Goal: Information Seeking & Learning: Learn about a topic

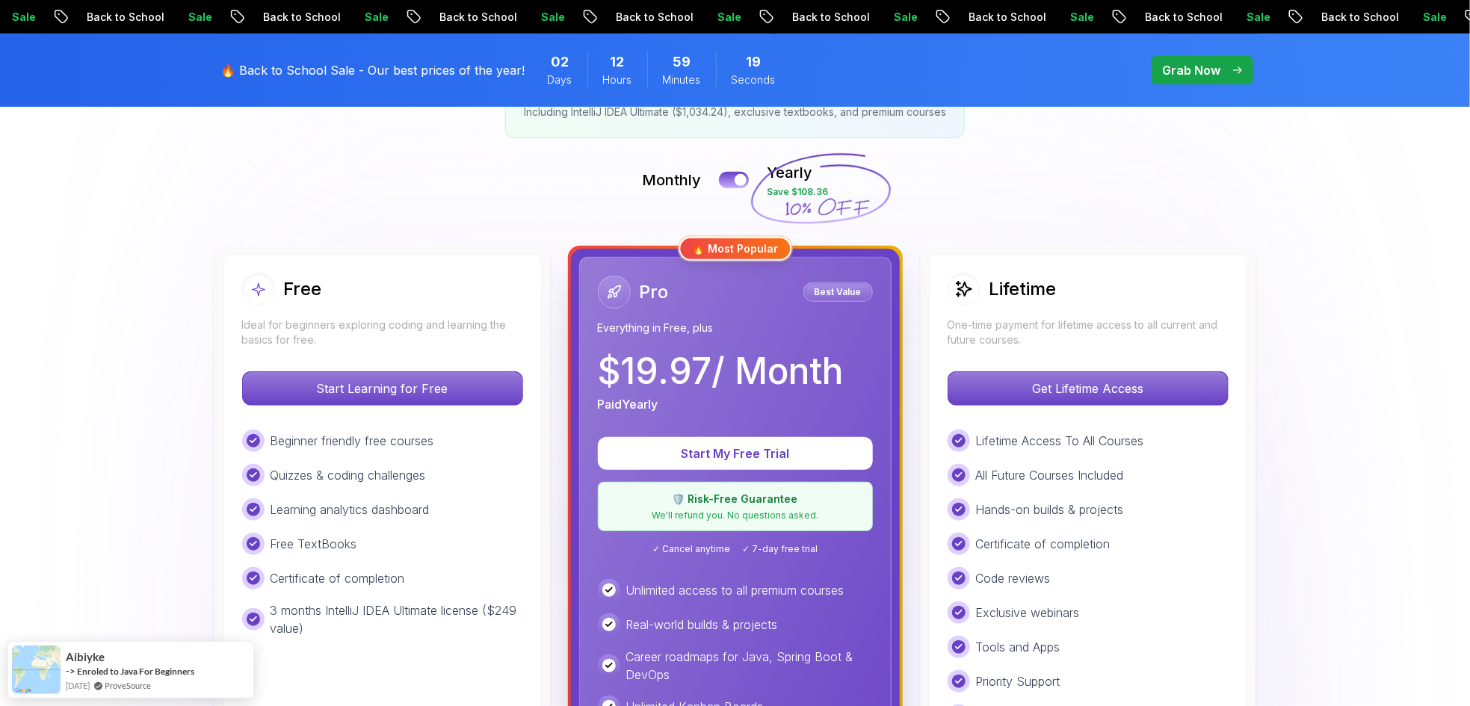
scroll to position [269, 0]
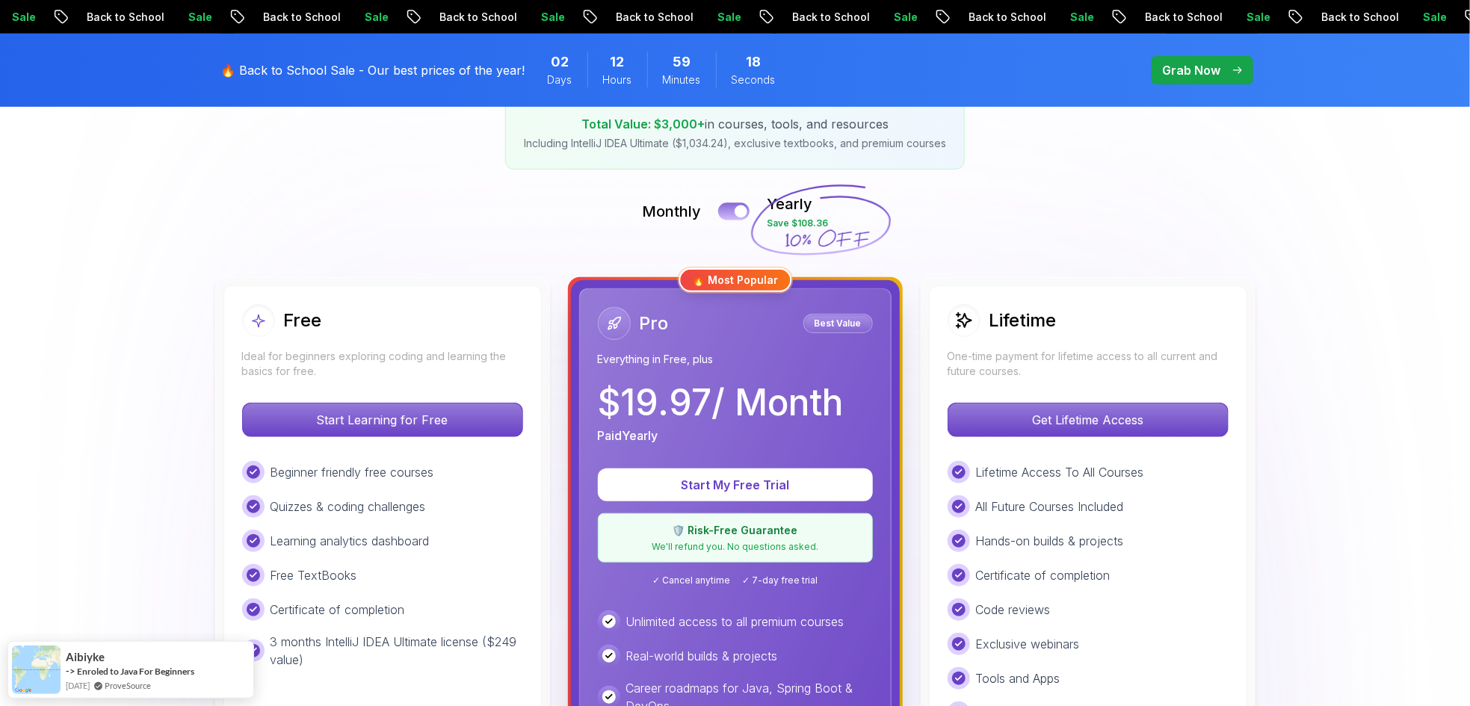
click at [727, 212] on button at bounding box center [733, 211] width 31 height 17
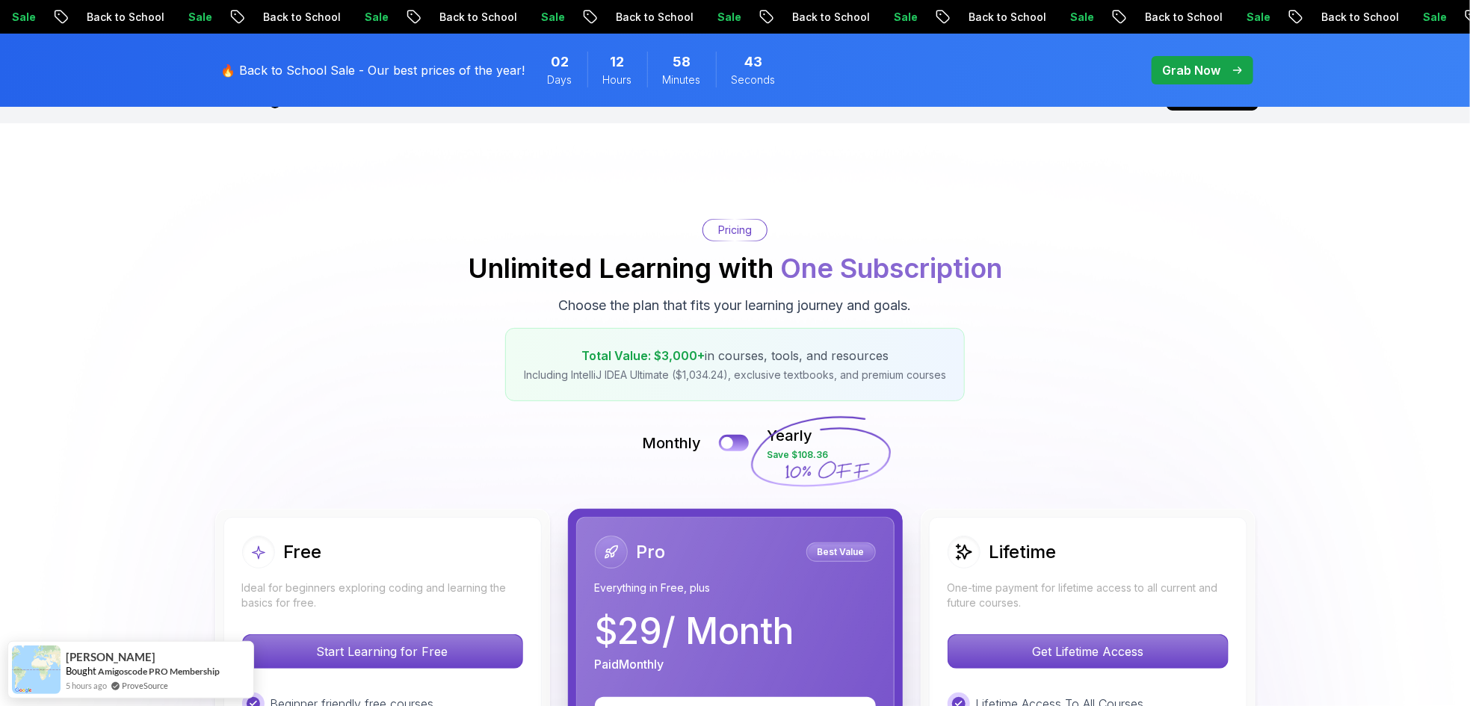
scroll to position [0, 0]
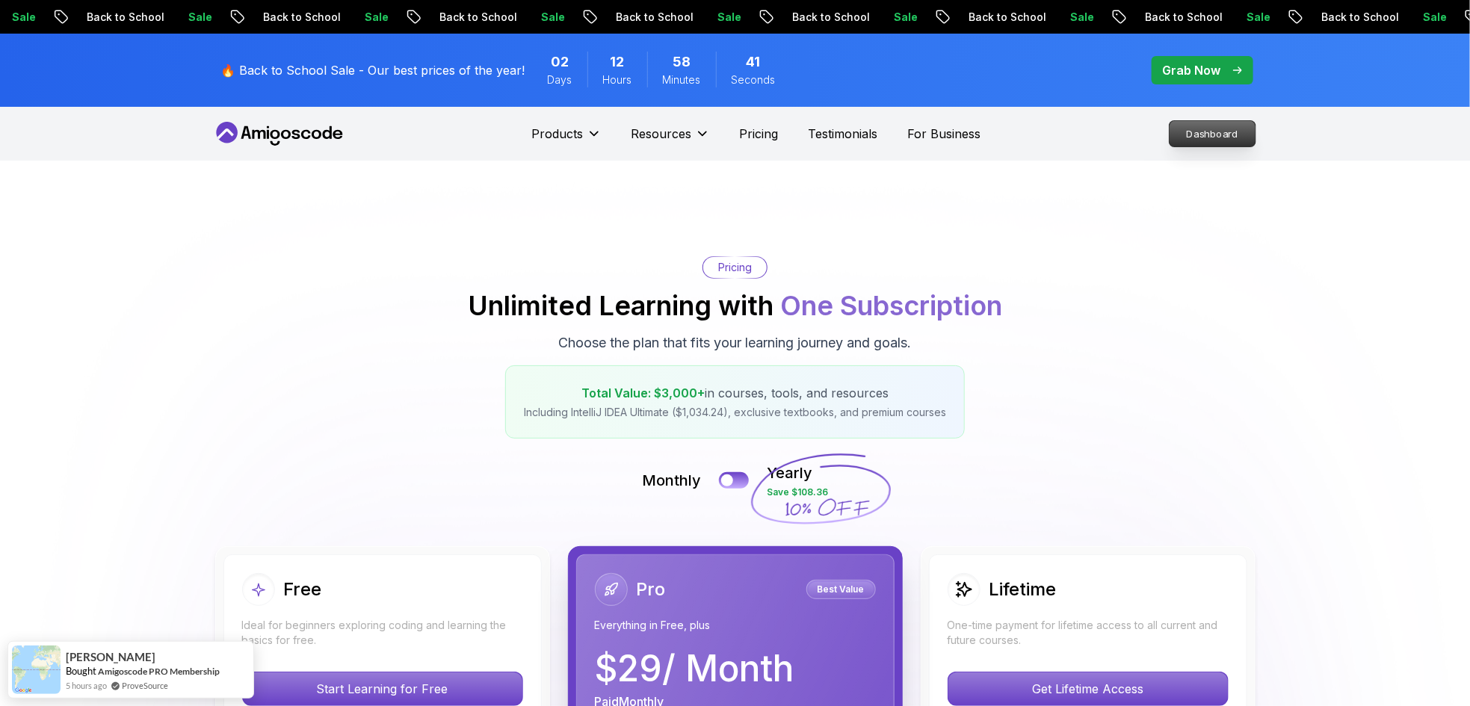
click at [1218, 125] on p "Dashboard" at bounding box center [1213, 133] width 86 height 25
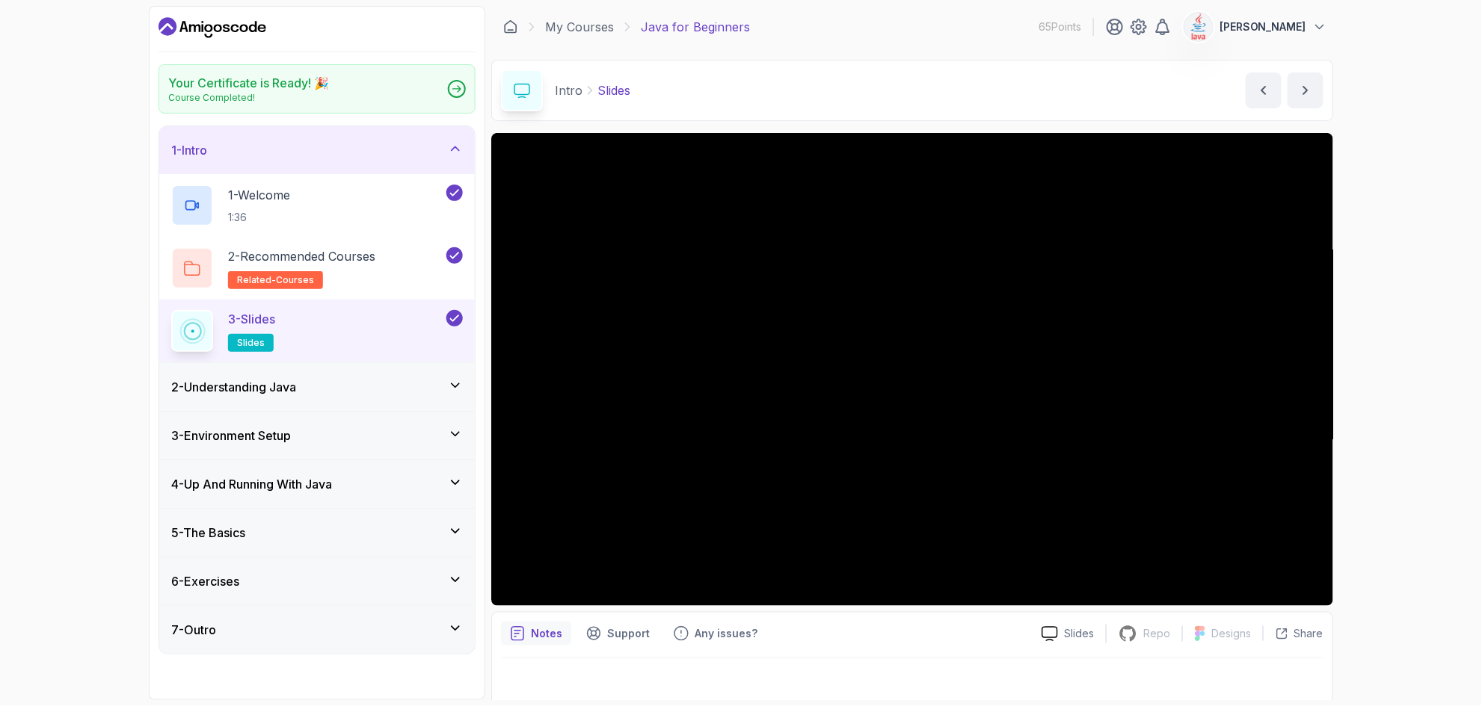
click at [455, 629] on icon at bounding box center [455, 628] width 15 height 15
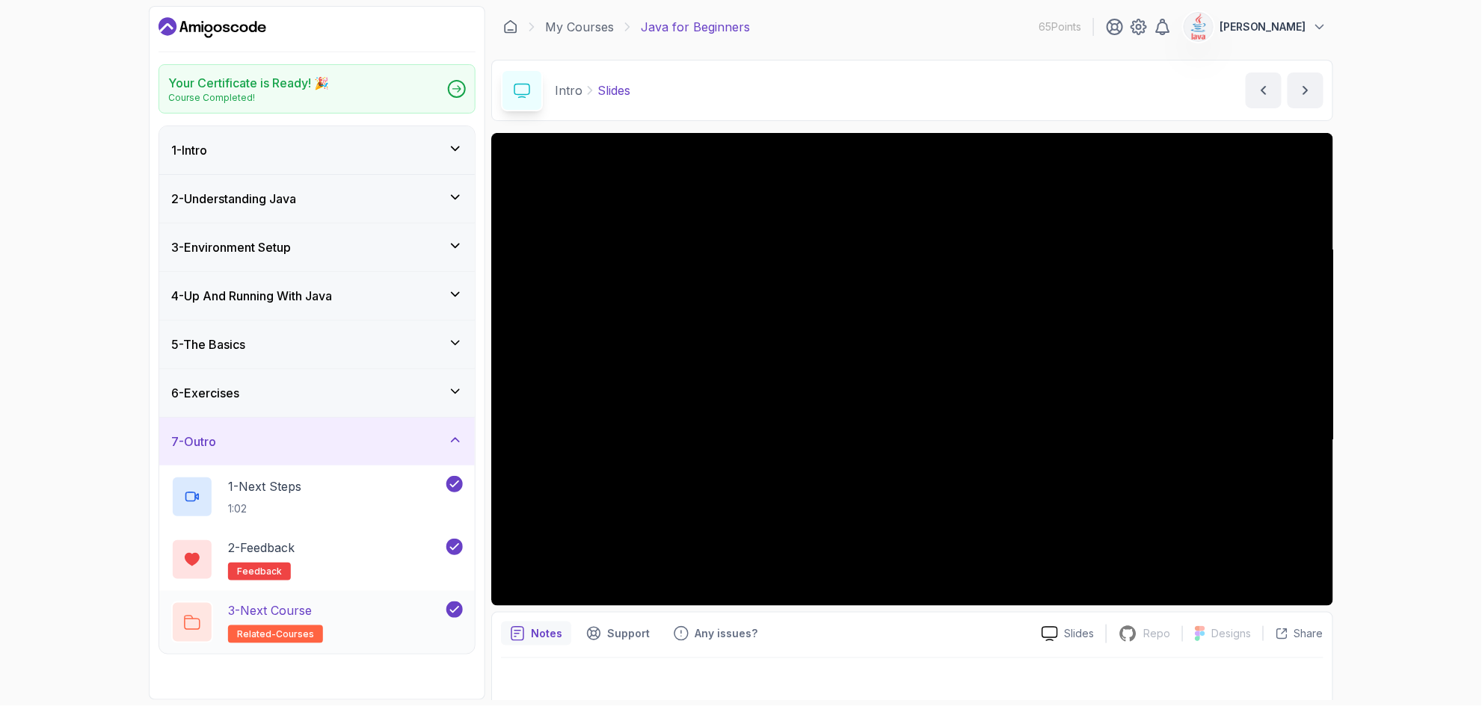
click at [254, 619] on h2 "3 - Next Course related-courses" at bounding box center [275, 623] width 95 height 42
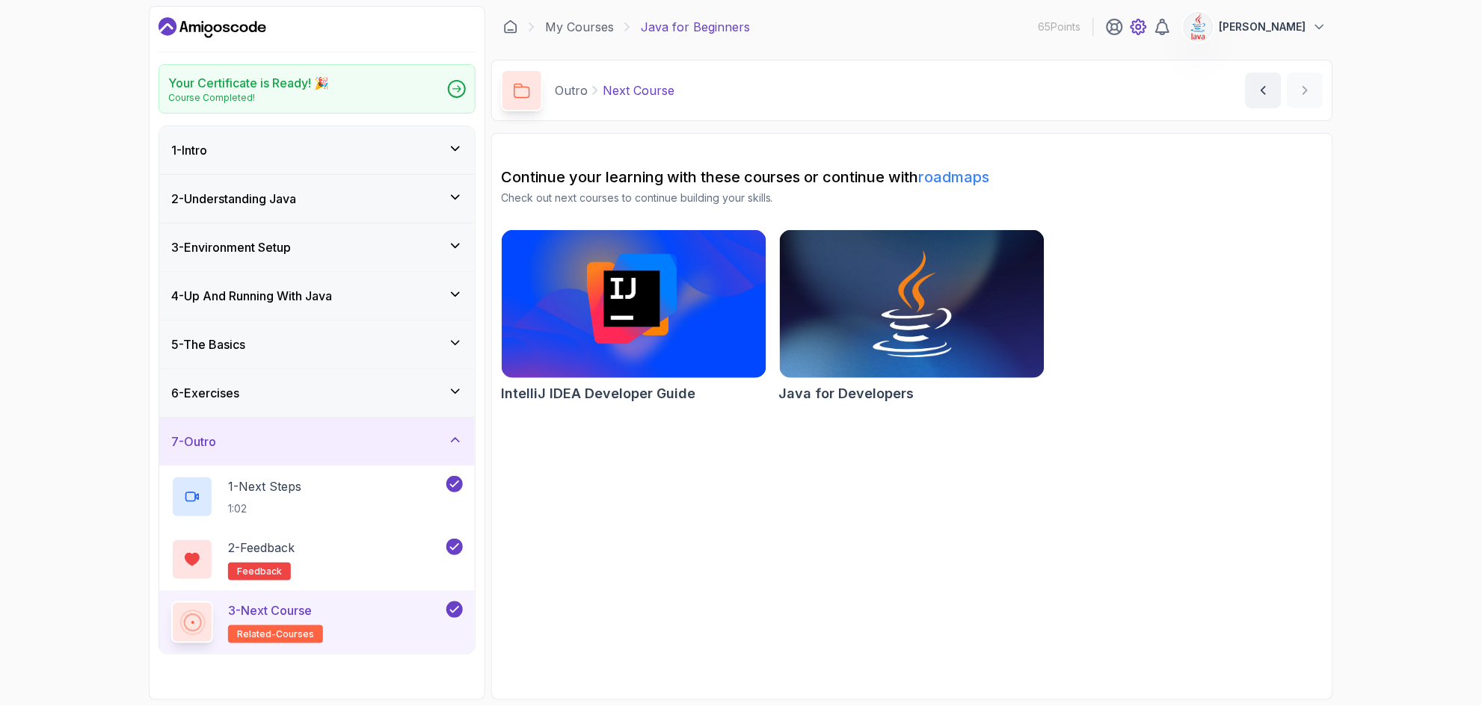
click at [1147, 30] on icon at bounding box center [1138, 27] width 18 height 18
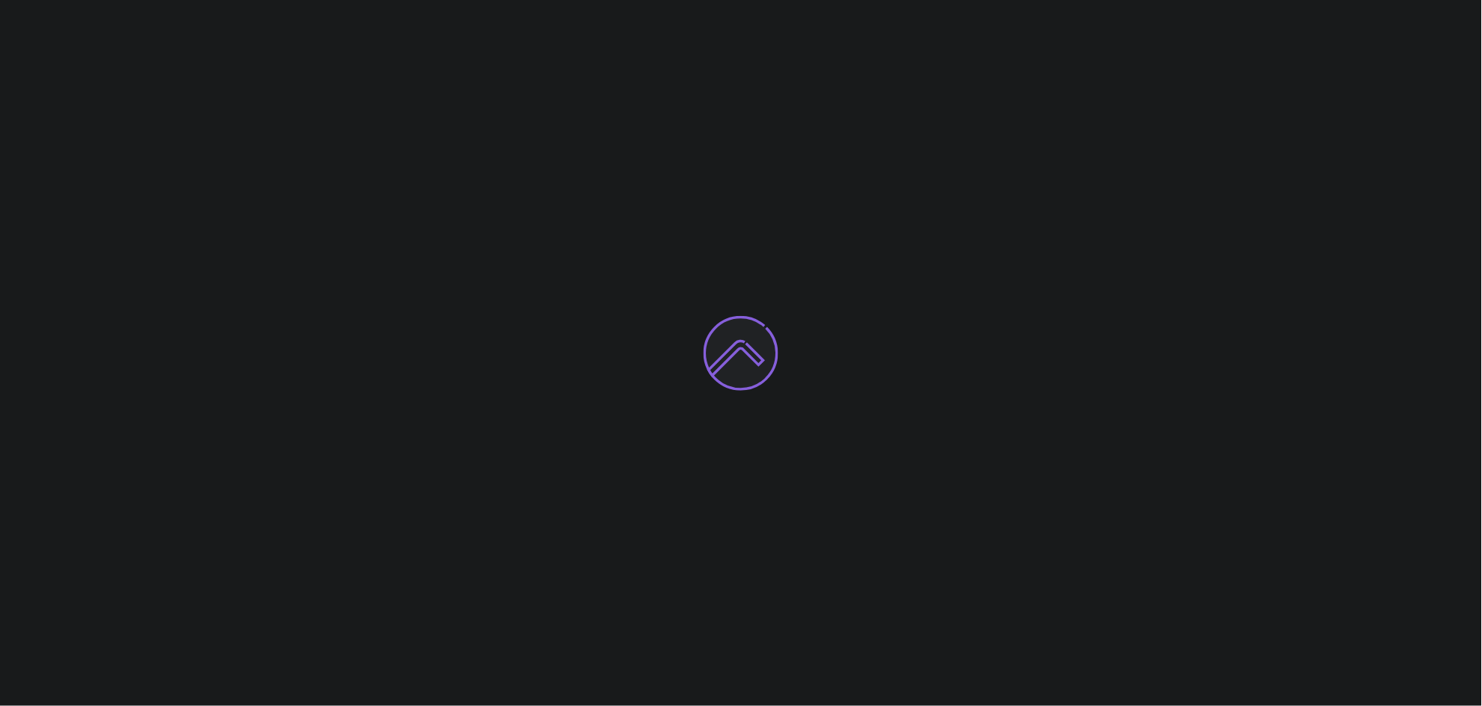
click at [1404, 398] on div at bounding box center [741, 353] width 1482 height 706
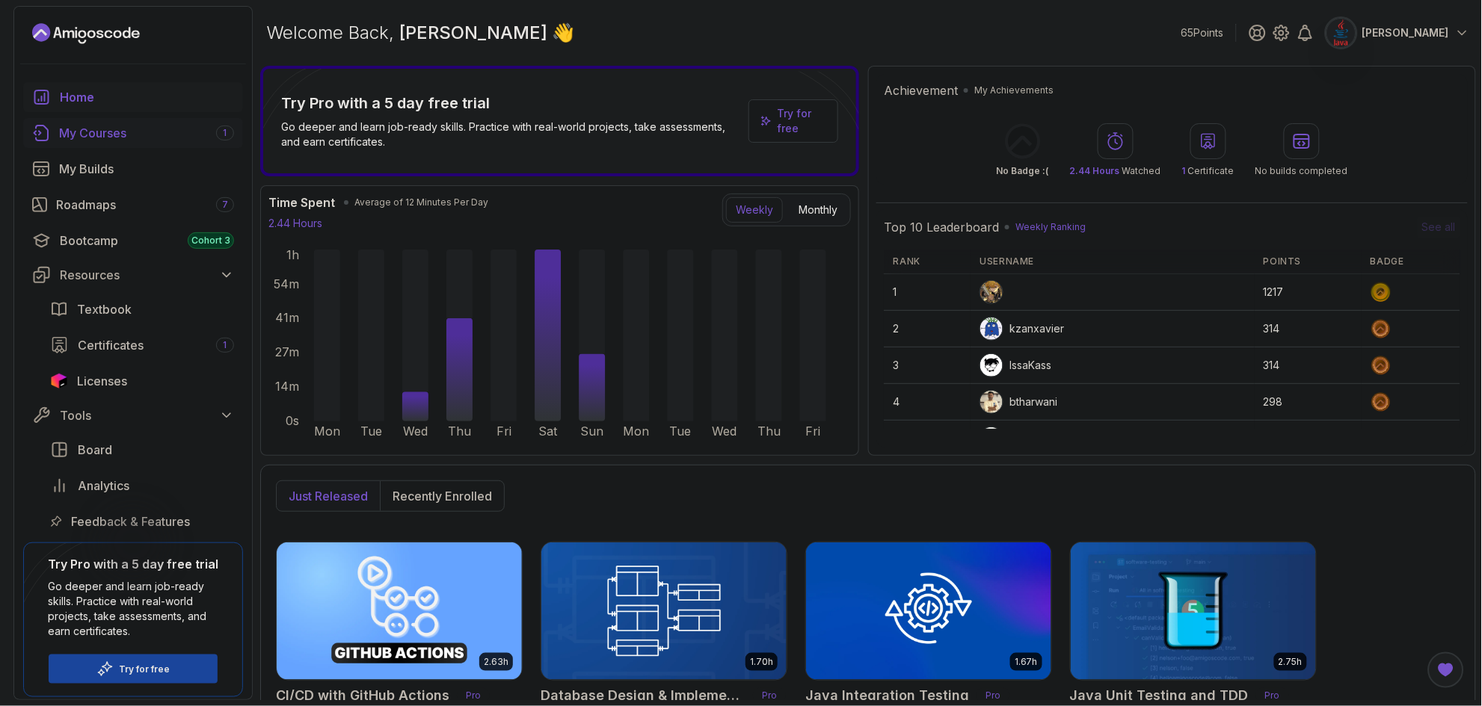
click at [106, 132] on div "My Courses 1" at bounding box center [146, 133] width 175 height 18
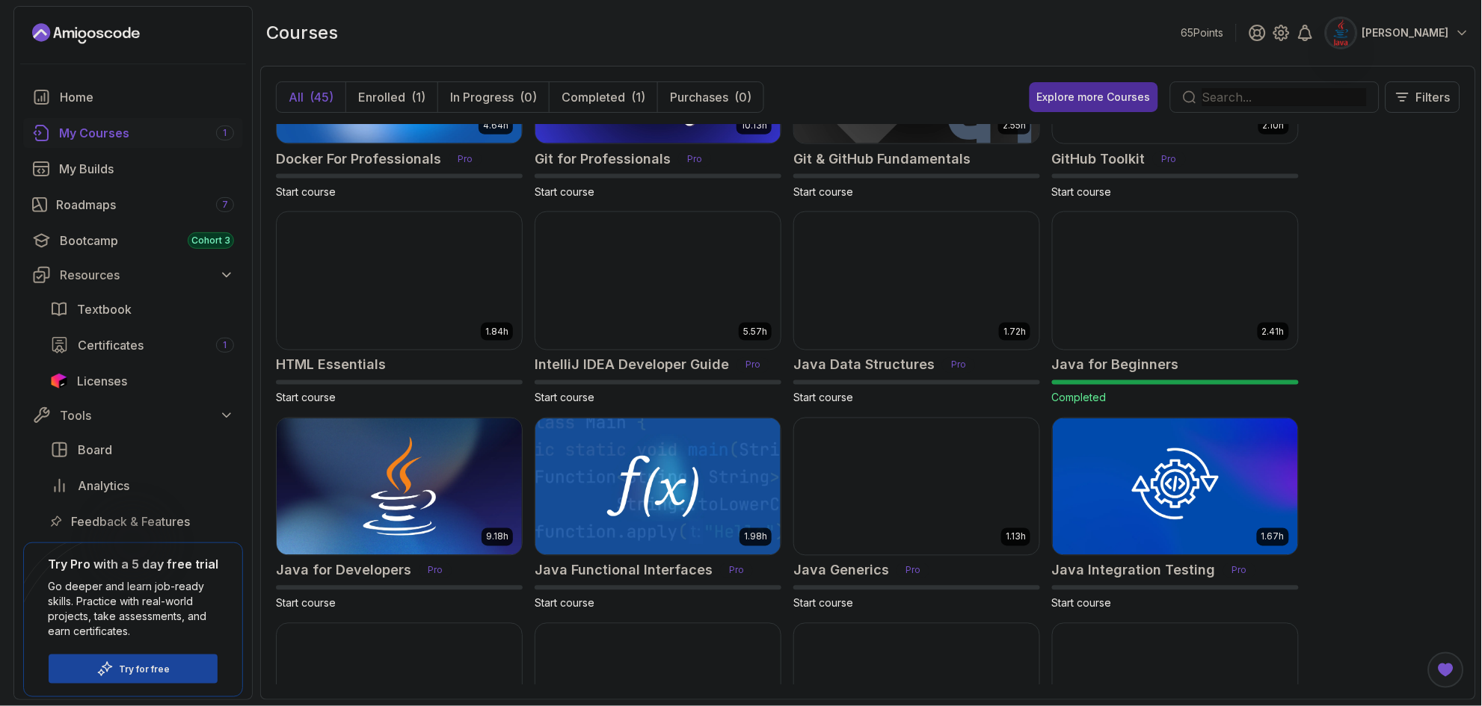
scroll to position [538, 0]
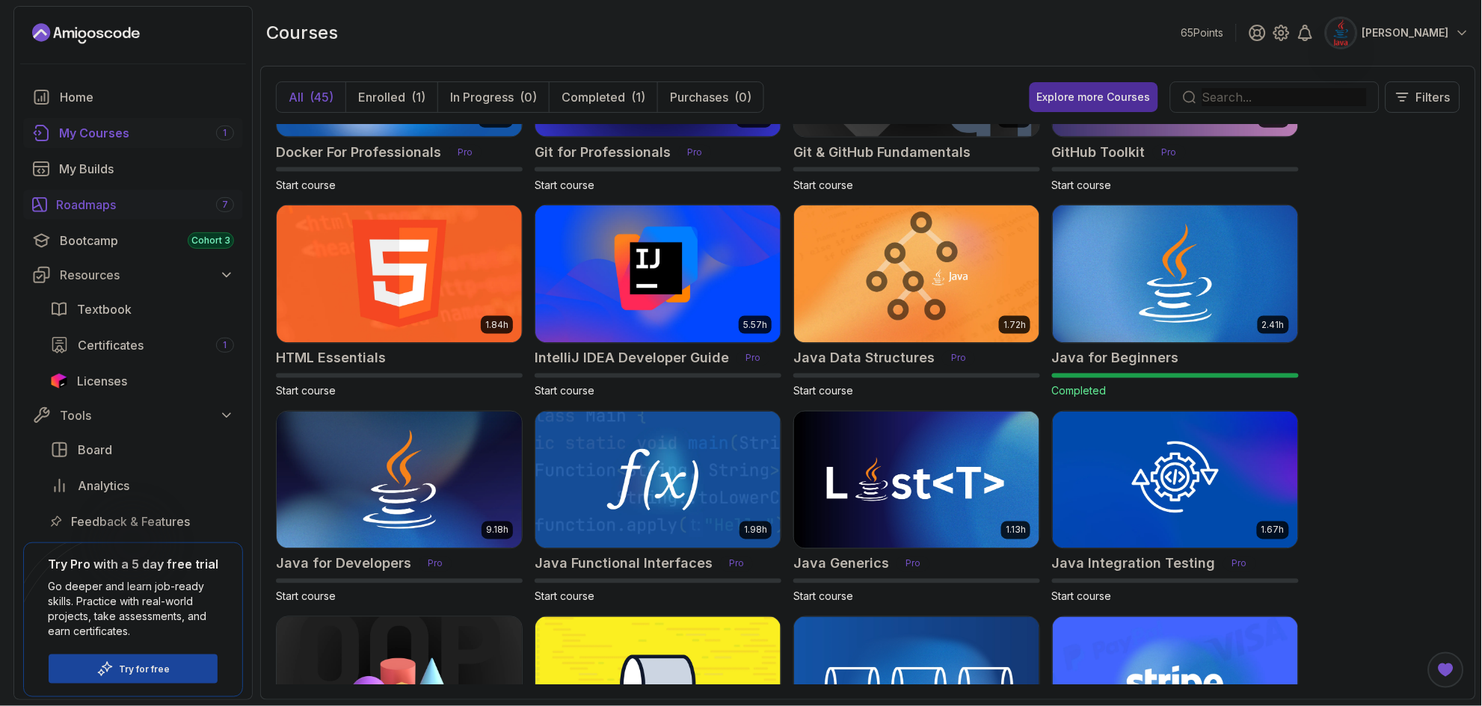
click at [82, 205] on div "Roadmaps 7" at bounding box center [145, 205] width 178 height 18
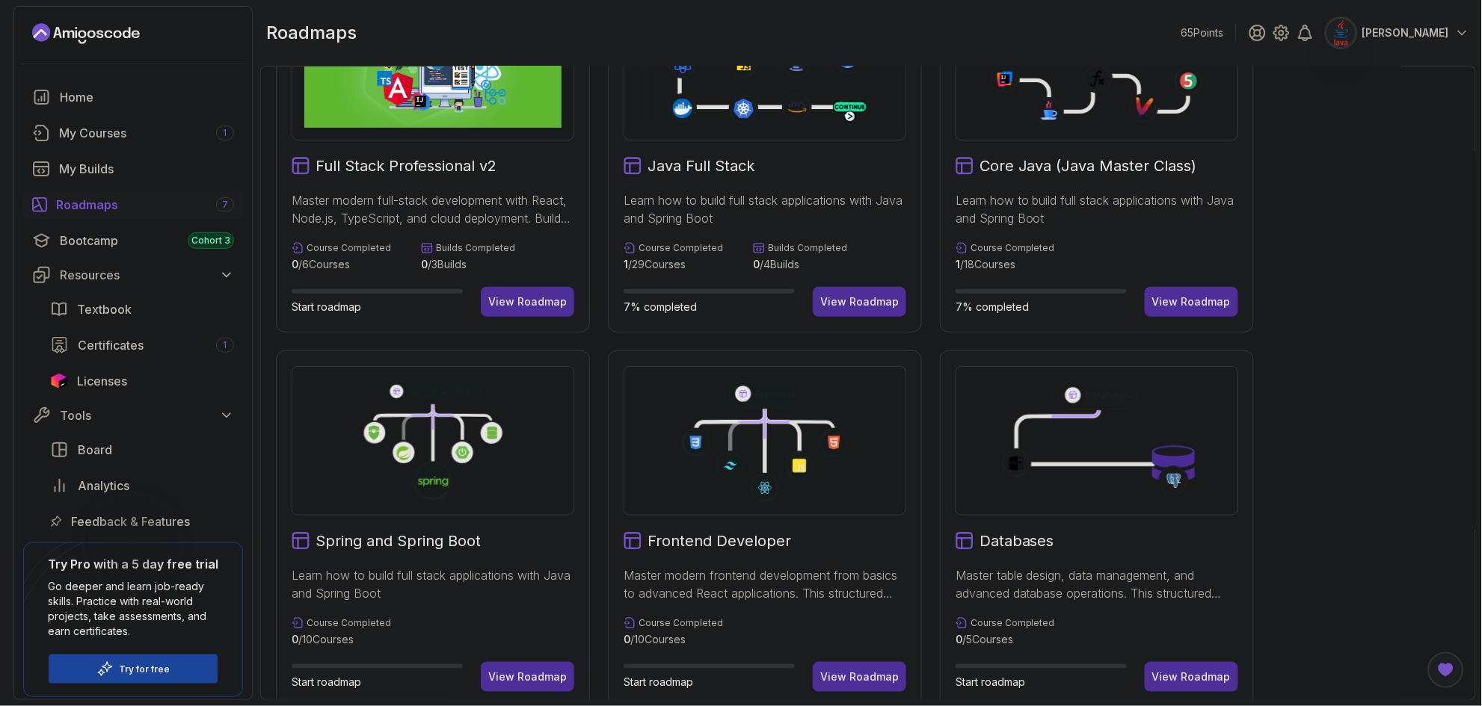
scroll to position [179, 0]
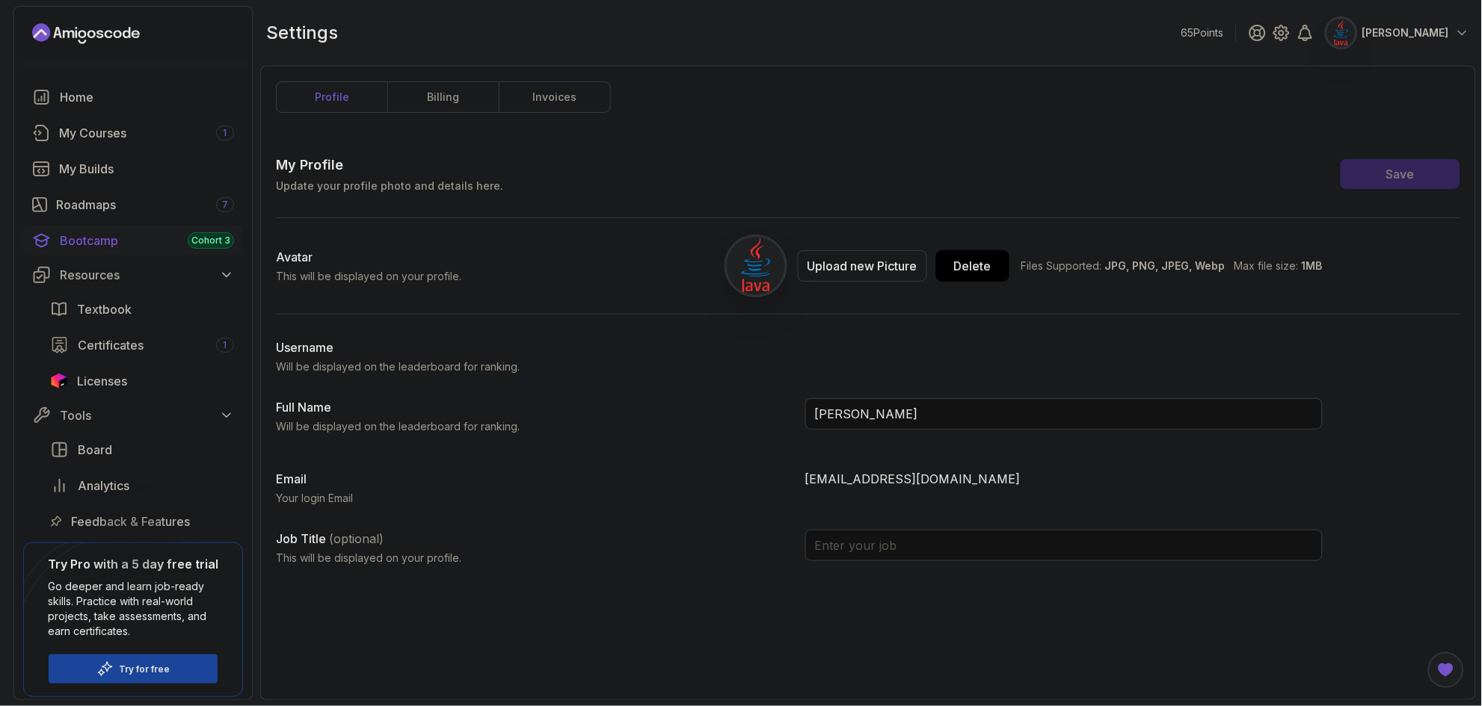
click at [99, 246] on div "Bootcamp Cohort 3" at bounding box center [147, 241] width 174 height 18
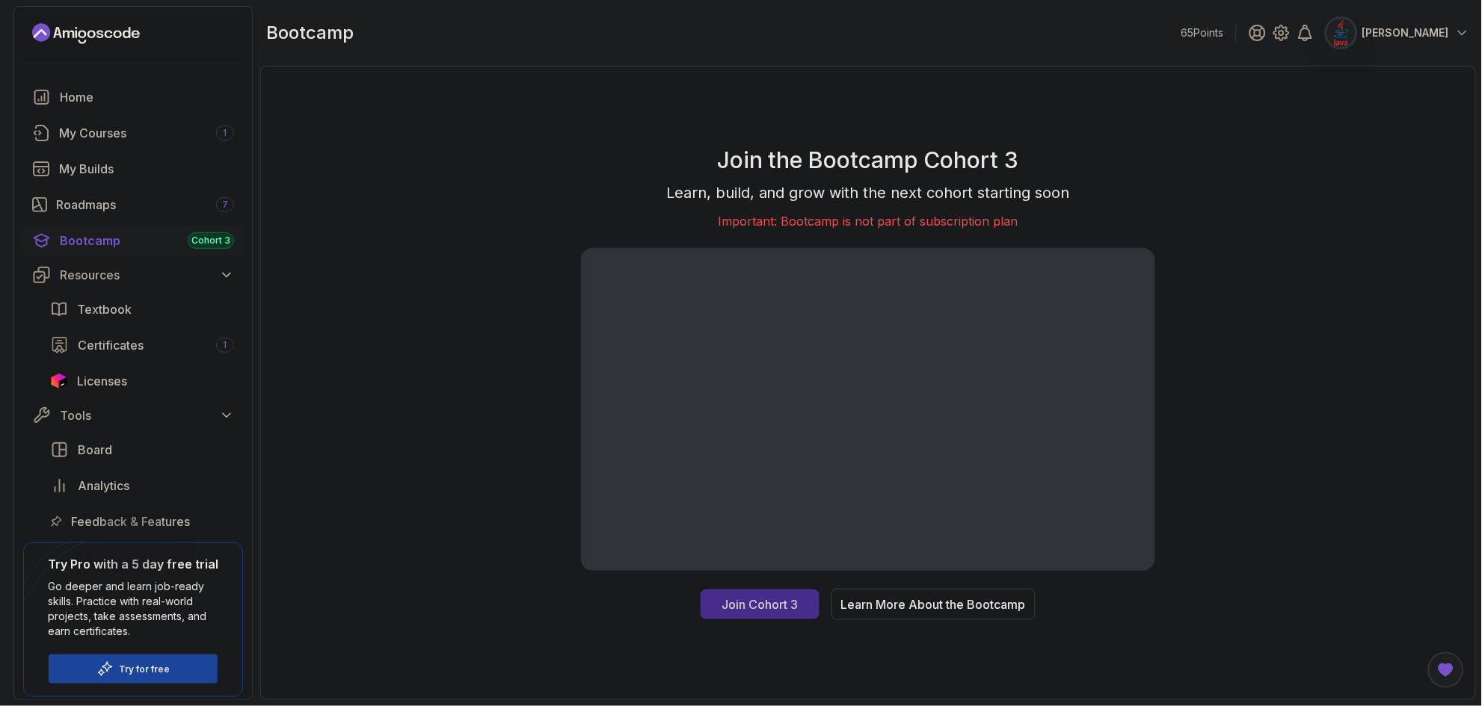
click at [757, 599] on div "Join Cohort 3" at bounding box center [760, 605] width 76 height 18
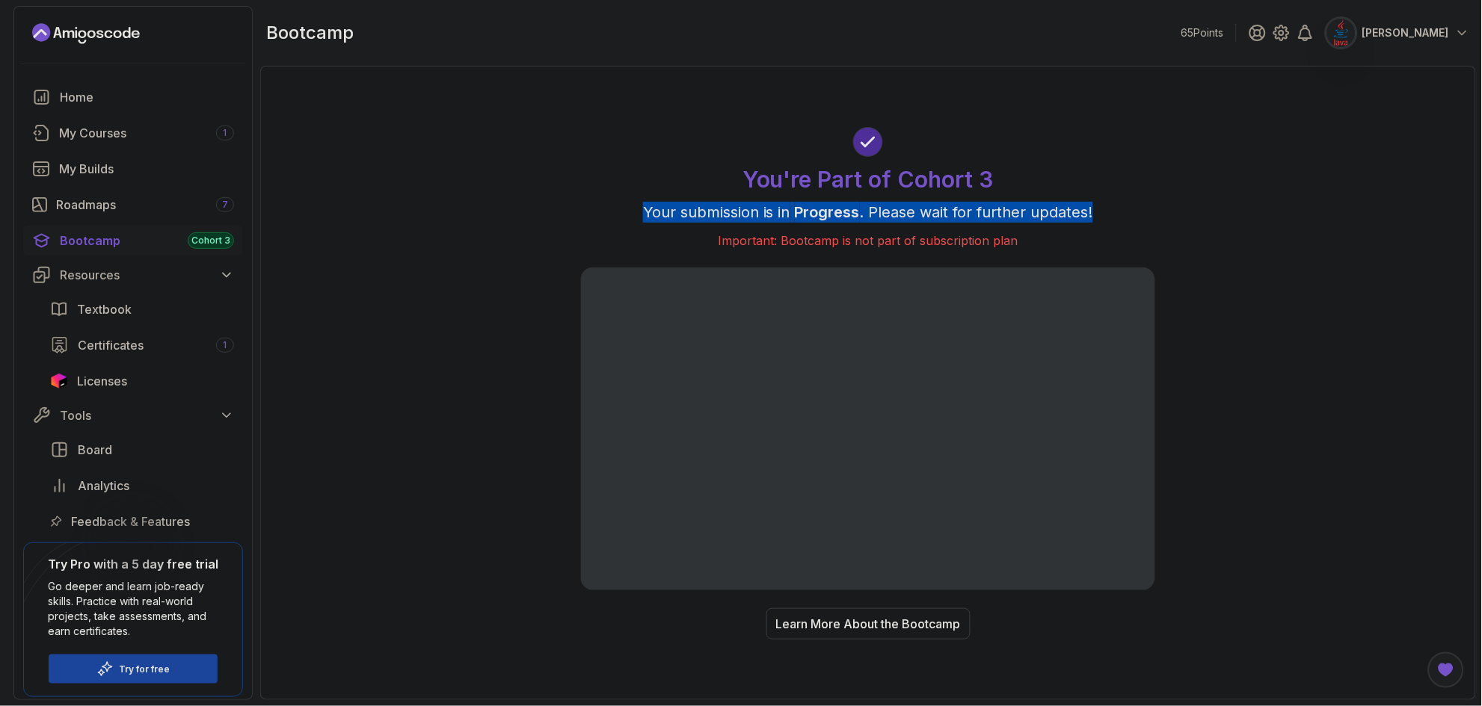
drag, startPoint x: 1108, startPoint y: 209, endPoint x: 620, endPoint y: 215, distance: 487.4
click at [620, 215] on p "Your submission is in Progress . Please wait for further updates!" at bounding box center [868, 212] width 574 height 21
click at [630, 706] on div at bounding box center [741, 706] width 1482 height 0
click at [757, 204] on div "You're Part of Cohort 3 Your submission is in Progress . Please wait for furthe…" at bounding box center [868, 382] width 1184 height 603
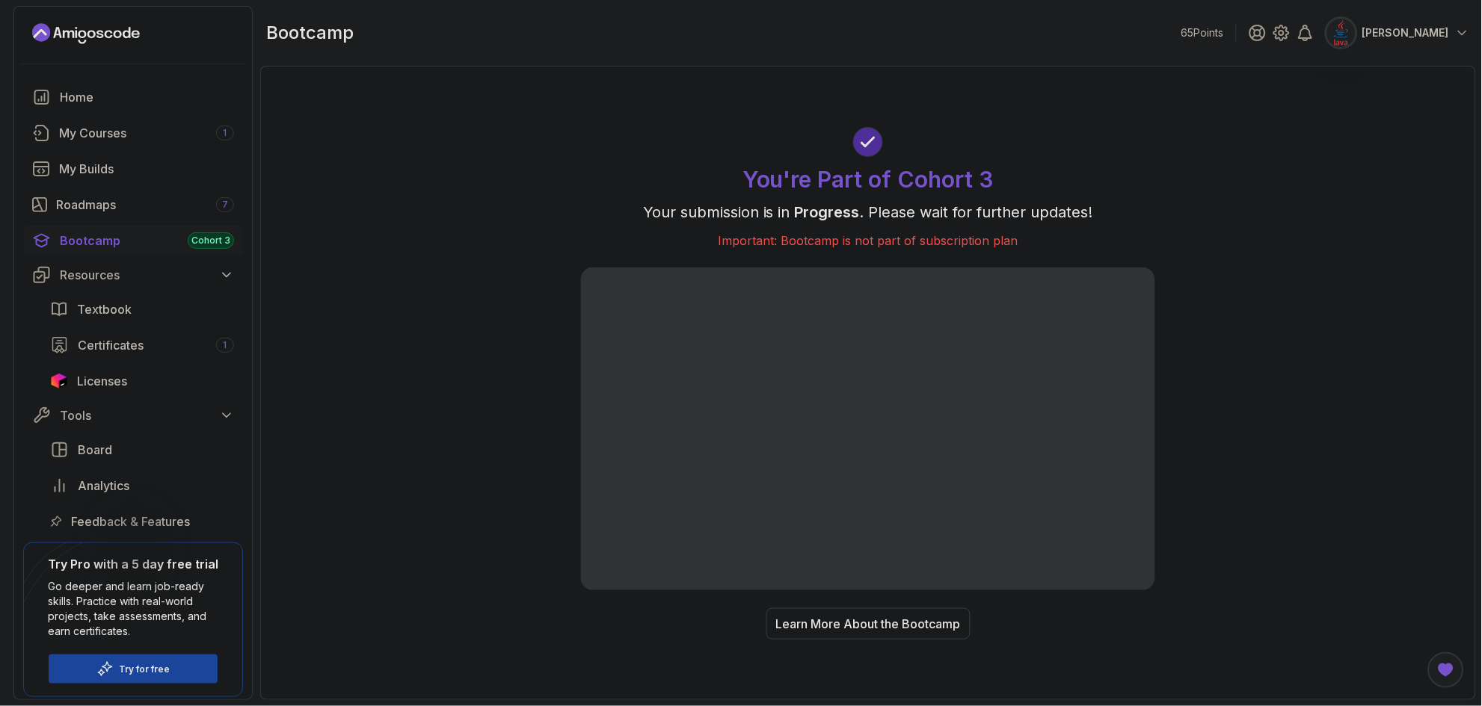
click at [757, 148] on icon at bounding box center [867, 142] width 21 height 21
click at [214, 245] on span "Cohort 3" at bounding box center [210, 241] width 39 height 12
click at [757, 179] on h1 "You're Part of Cohort 3" at bounding box center [867, 179] width 251 height 27
click at [757, 246] on p "Important: Bootcamp is not part of subscription plan" at bounding box center [868, 241] width 574 height 18
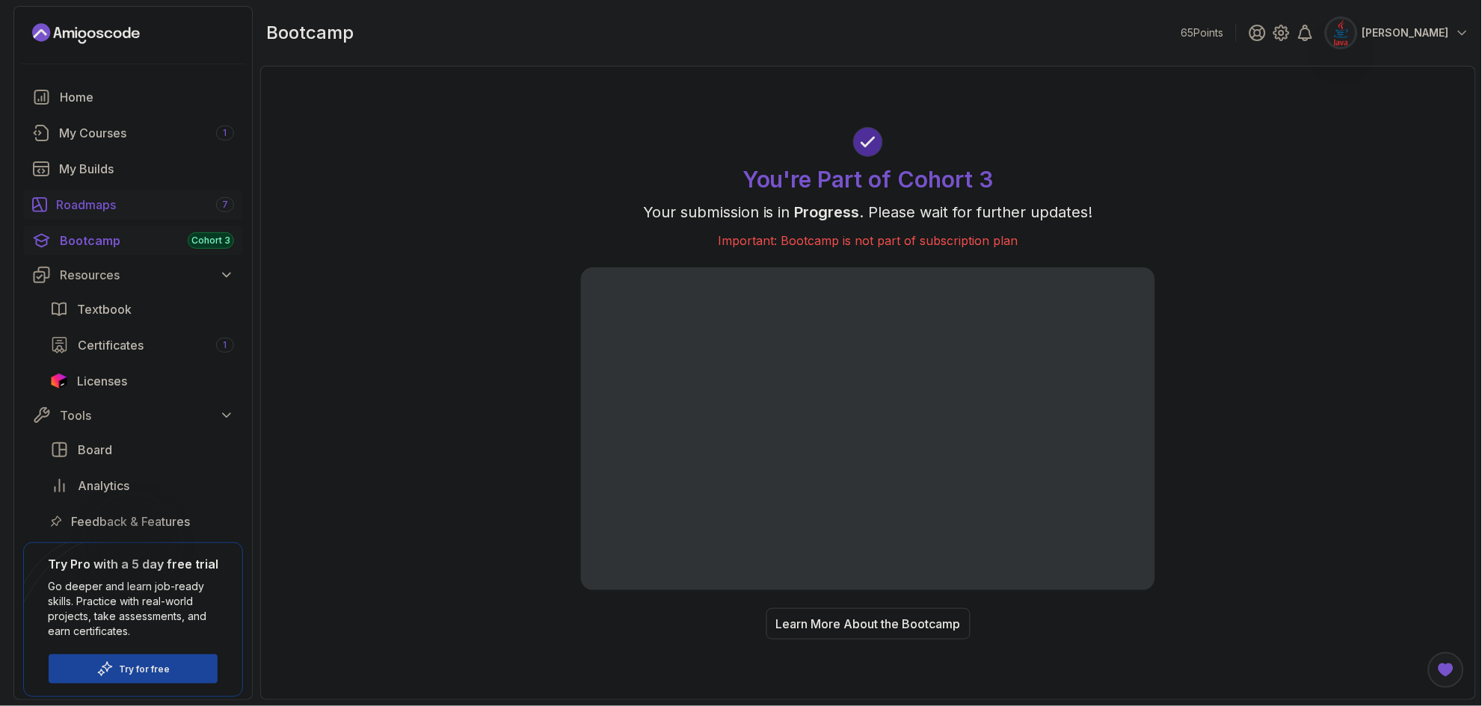
click at [127, 208] on div "Roadmaps 7" at bounding box center [145, 205] width 178 height 18
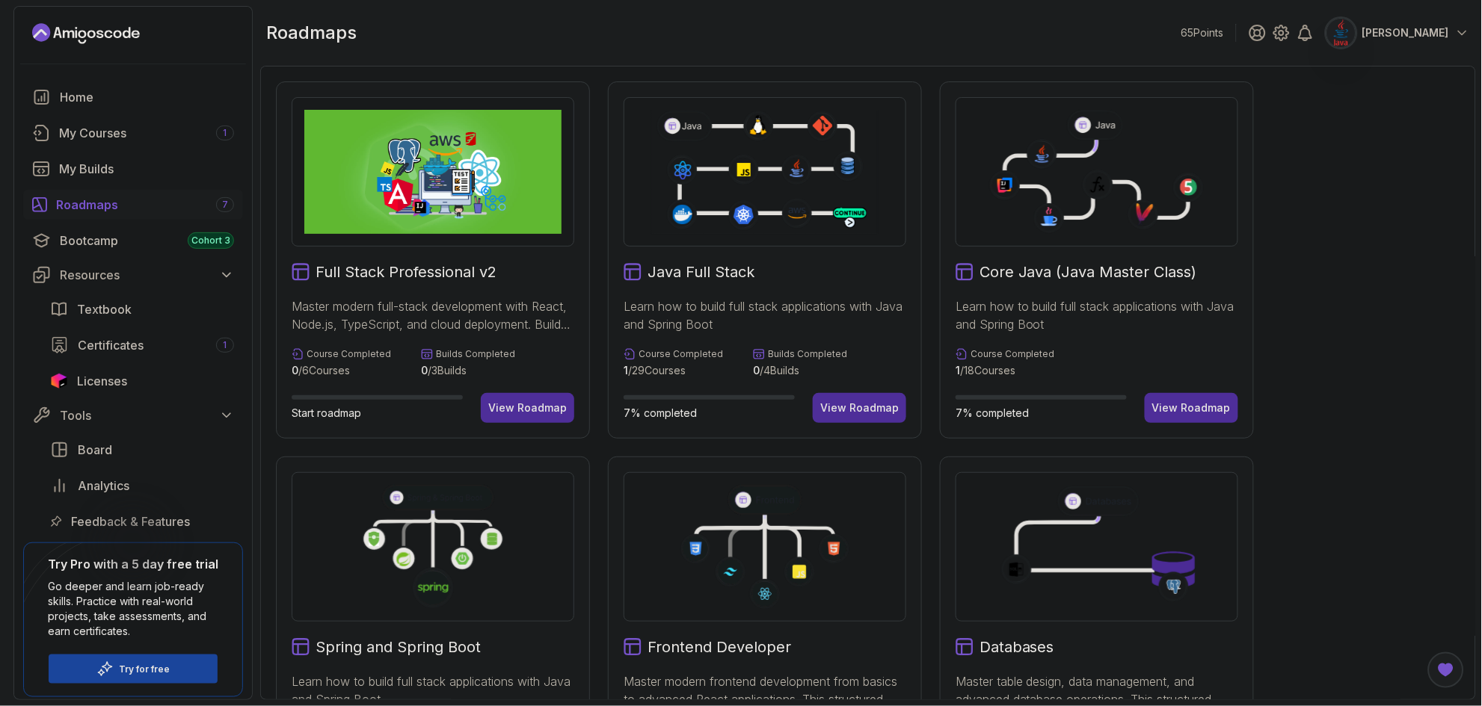
click at [757, 123] on icon at bounding box center [1095, 125] width 56 height 30
click at [757, 217] on icon at bounding box center [1049, 218] width 31 height 31
click at [757, 129] on icon at bounding box center [1095, 125] width 56 height 30
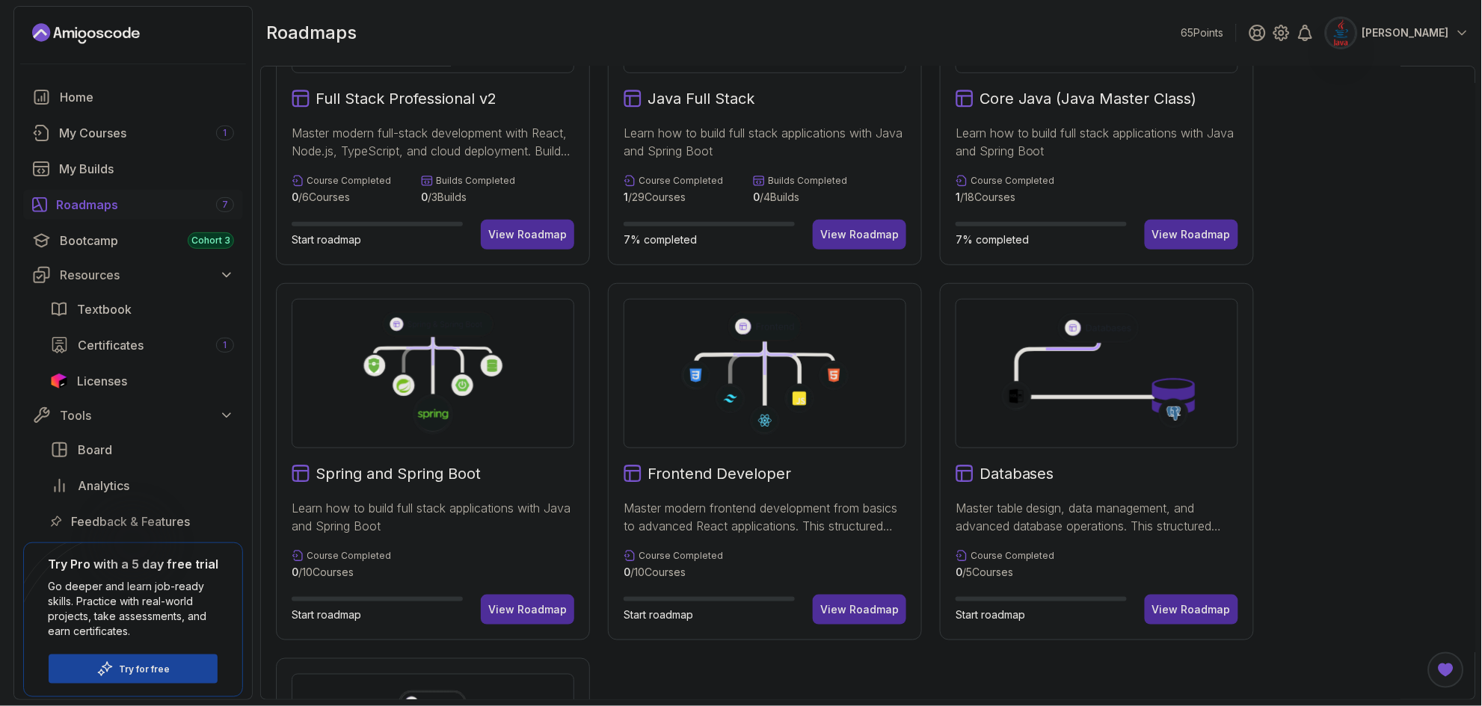
scroll to position [269, 0]
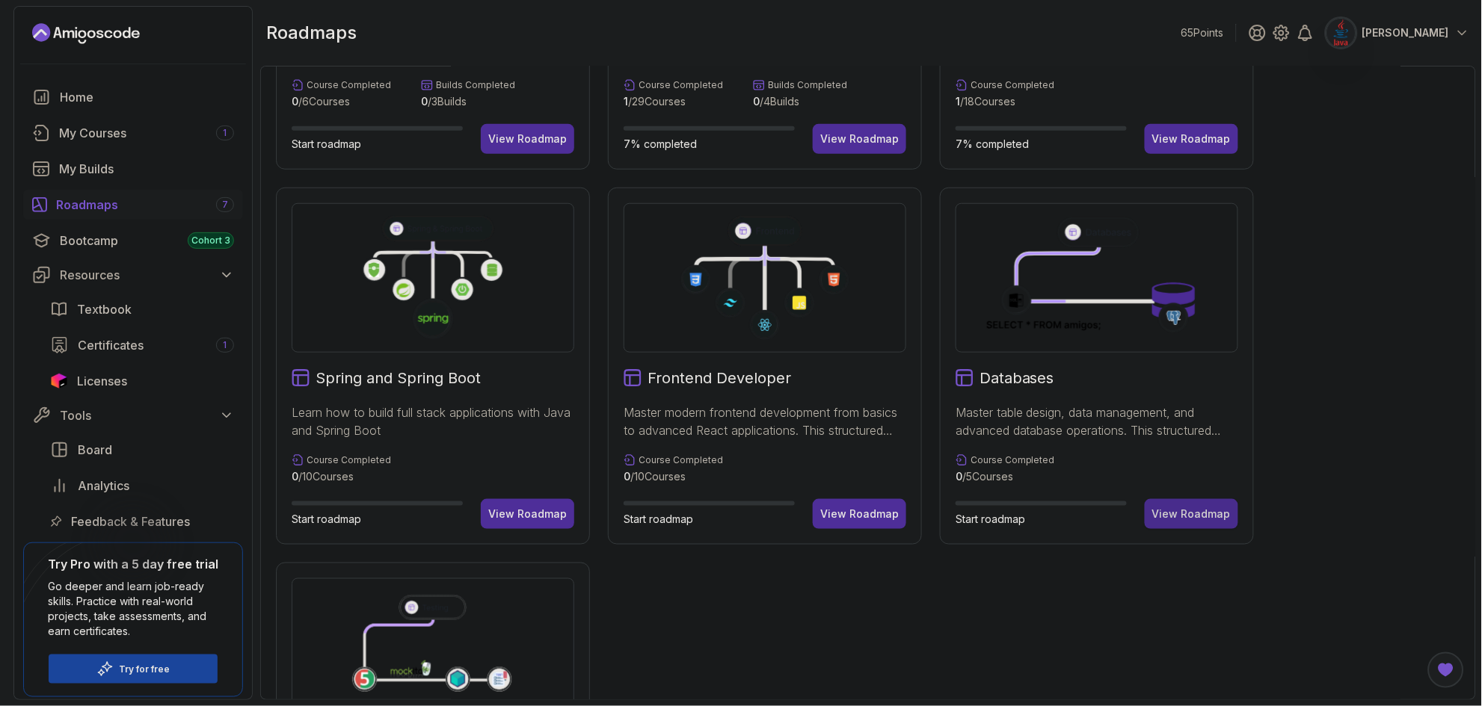
click at [757, 516] on div "View Roadmap" at bounding box center [1191, 514] width 78 height 15
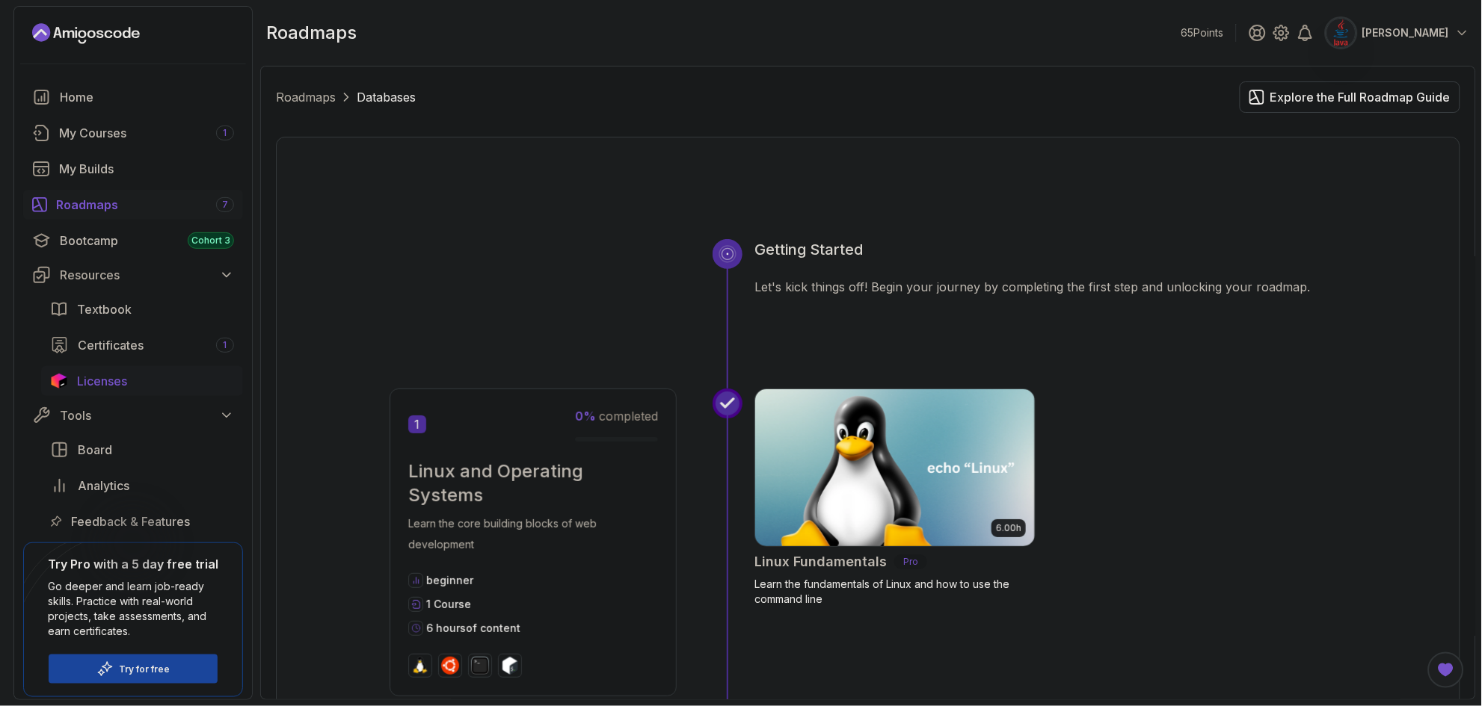
click at [91, 377] on span "Licenses" at bounding box center [102, 381] width 50 height 18
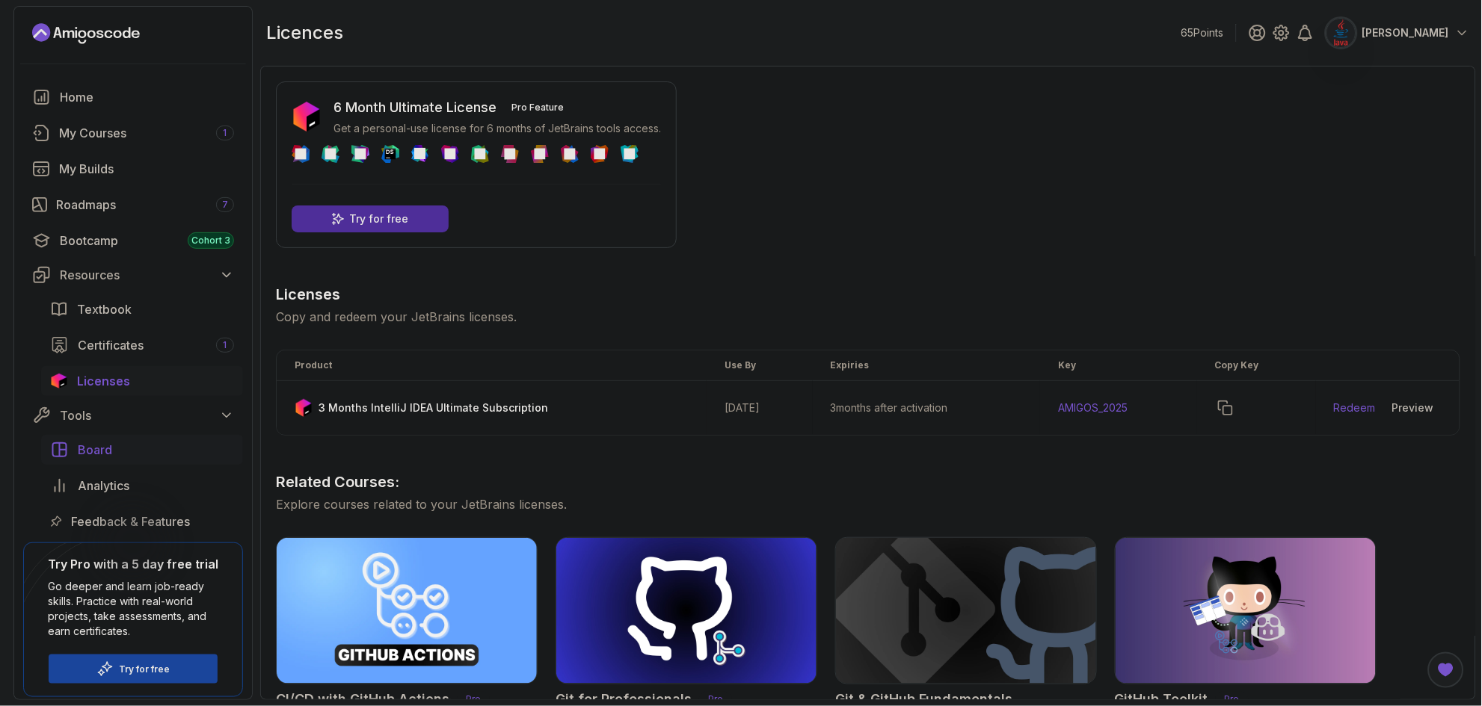
click at [91, 448] on span "Board" at bounding box center [95, 450] width 34 height 18
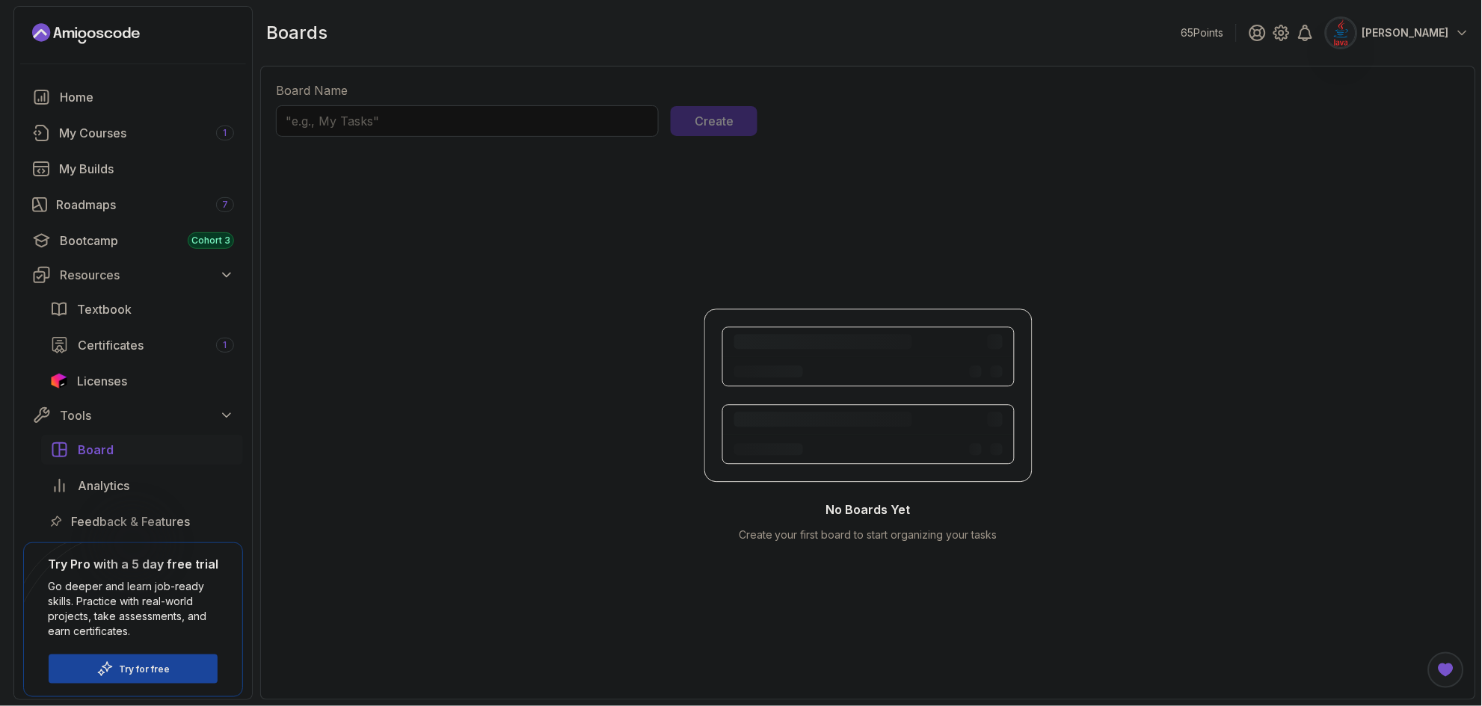
click at [757, 360] on icon at bounding box center [868, 372] width 292 height 30
click at [96, 135] on div "My Courses 1" at bounding box center [146, 133] width 175 height 18
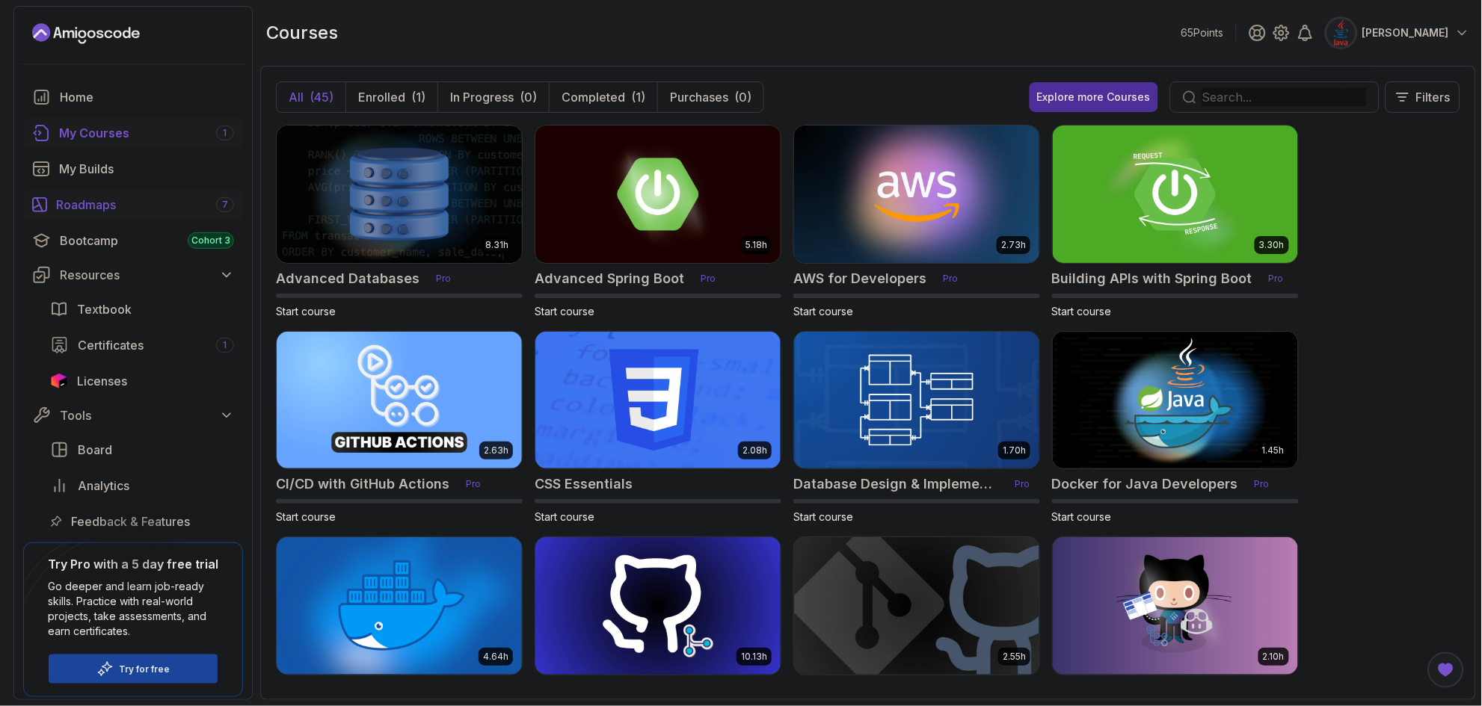
click at [83, 208] on div "Roadmaps 7" at bounding box center [145, 205] width 178 height 18
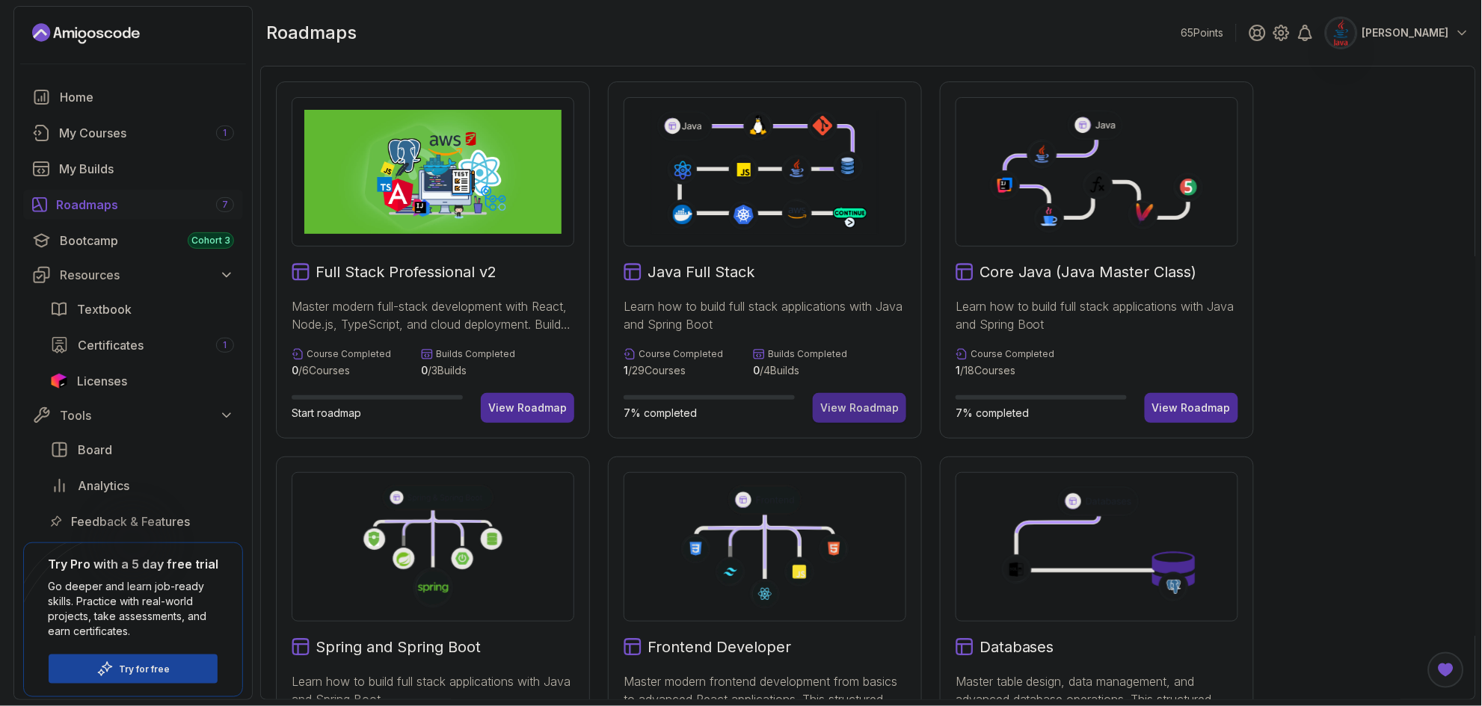
click at [757, 404] on div "View Roadmap" at bounding box center [859, 408] width 78 height 15
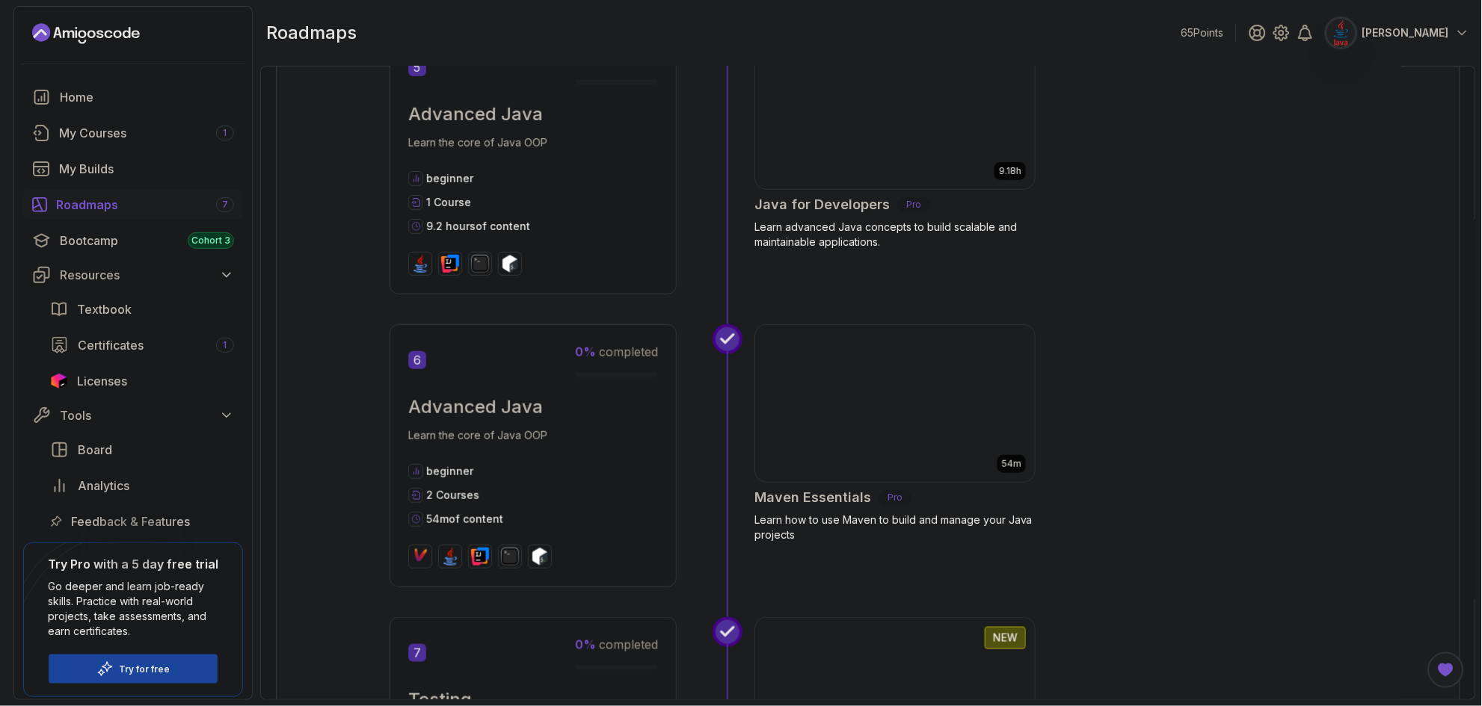
scroll to position [1794, 0]
